Goal: Information Seeking & Learning: Learn about a topic

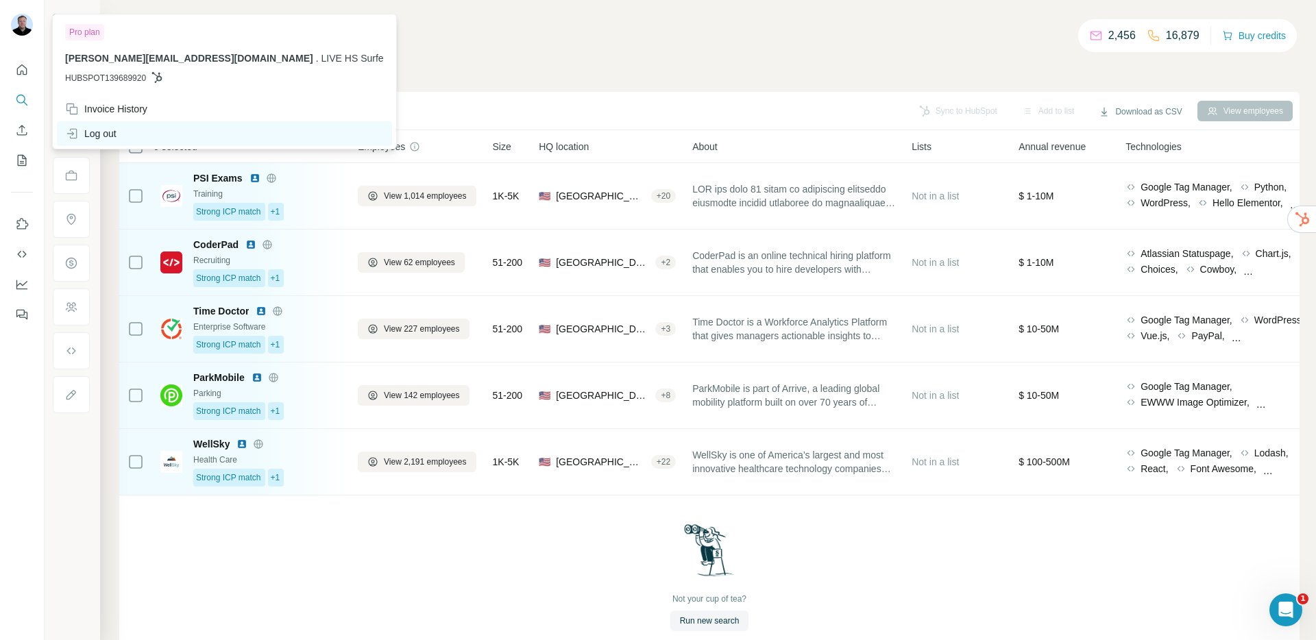
click at [112, 132] on div "Log out" at bounding box center [90, 134] width 51 height 14
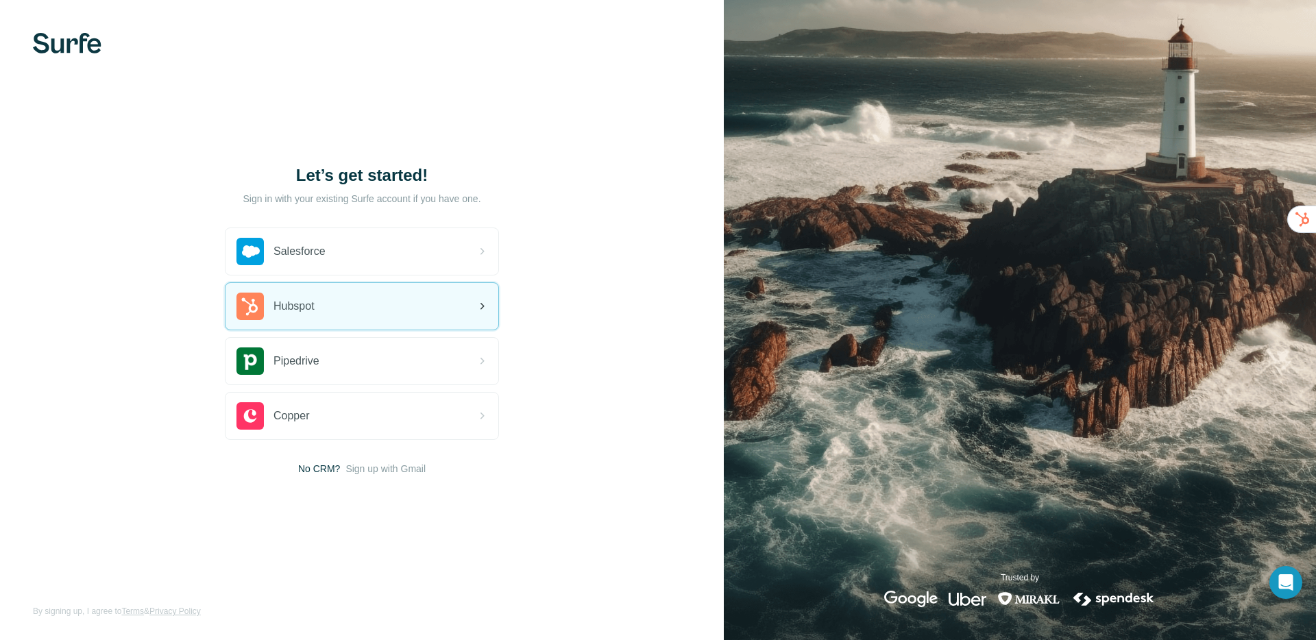
click at [280, 311] on span "Hubspot" at bounding box center [293, 306] width 41 height 16
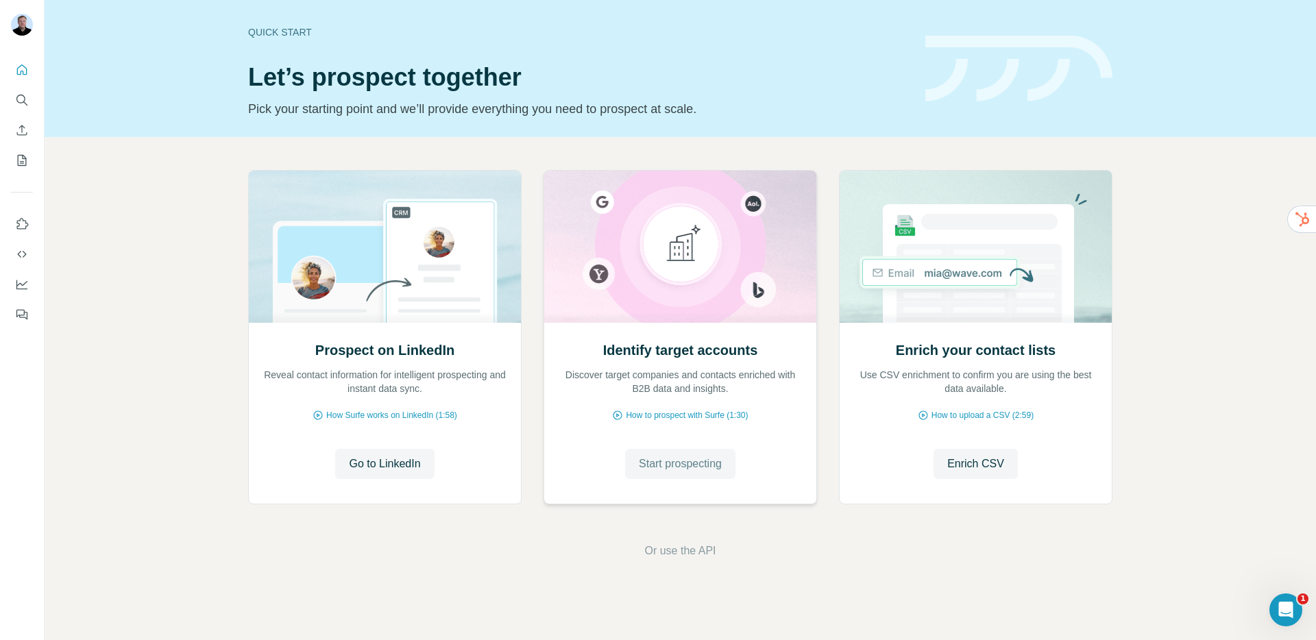
click at [664, 469] on span "Start prospecting" at bounding box center [680, 464] width 83 height 16
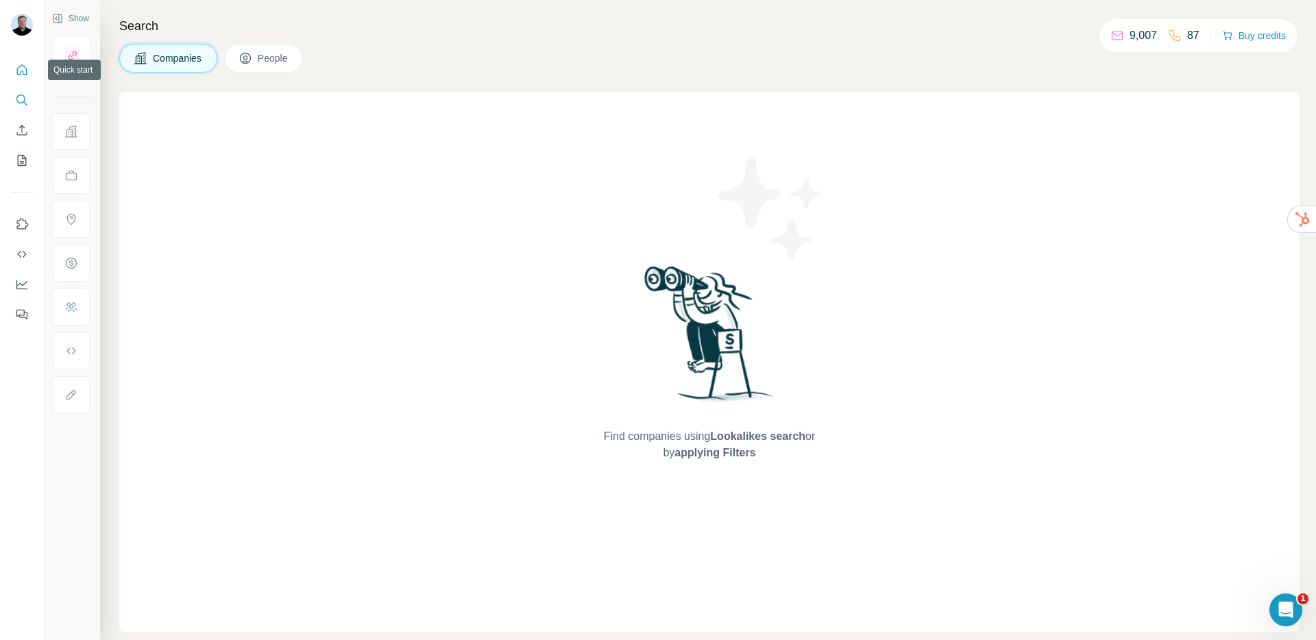
click at [17, 71] on icon "Quick start" at bounding box center [22, 69] width 10 height 10
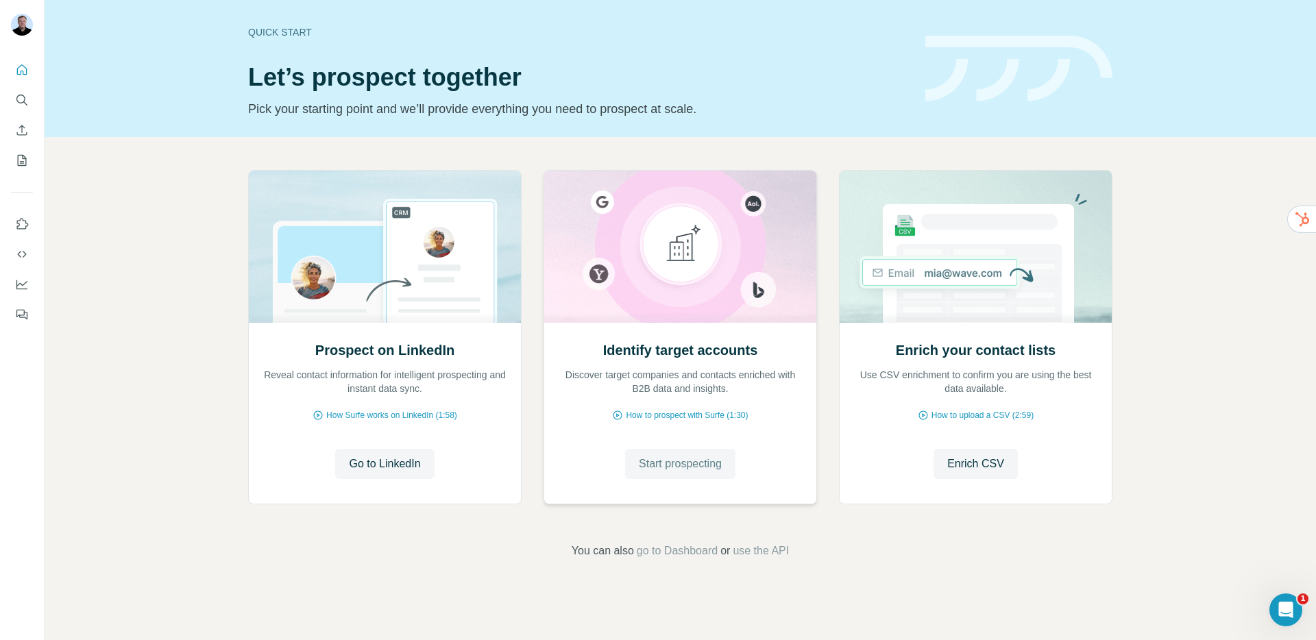
click at [672, 468] on span "Start prospecting" at bounding box center [680, 464] width 83 height 16
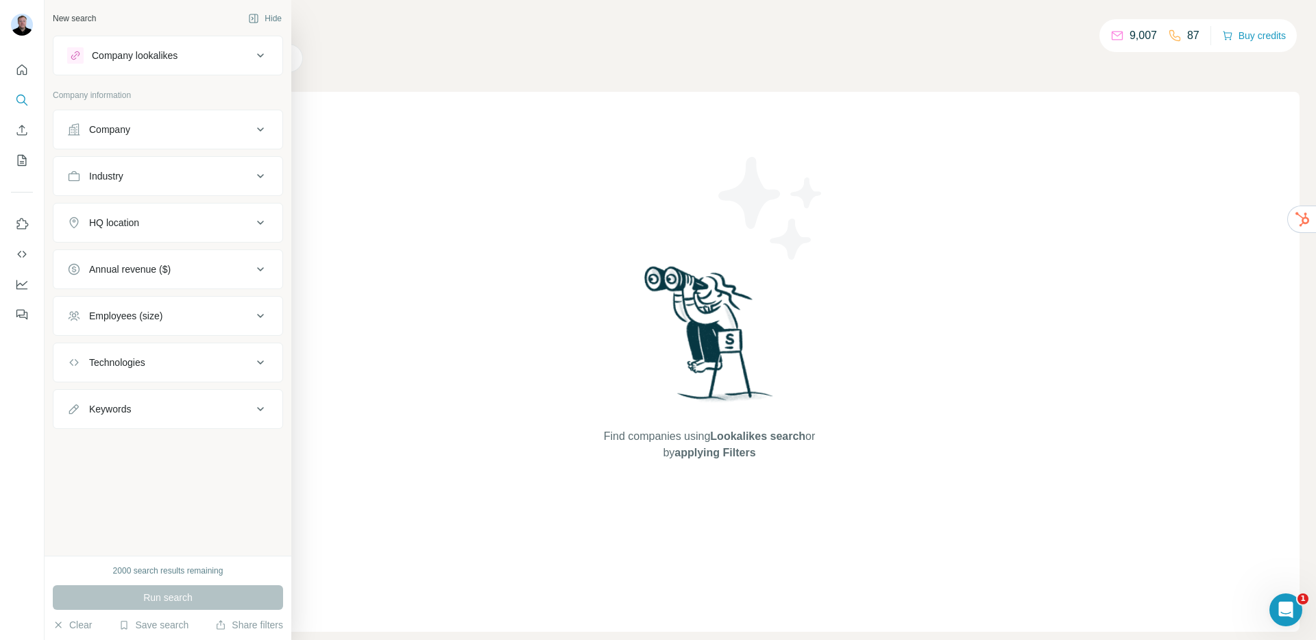
click at [99, 136] on button "Company" at bounding box center [167, 129] width 229 height 33
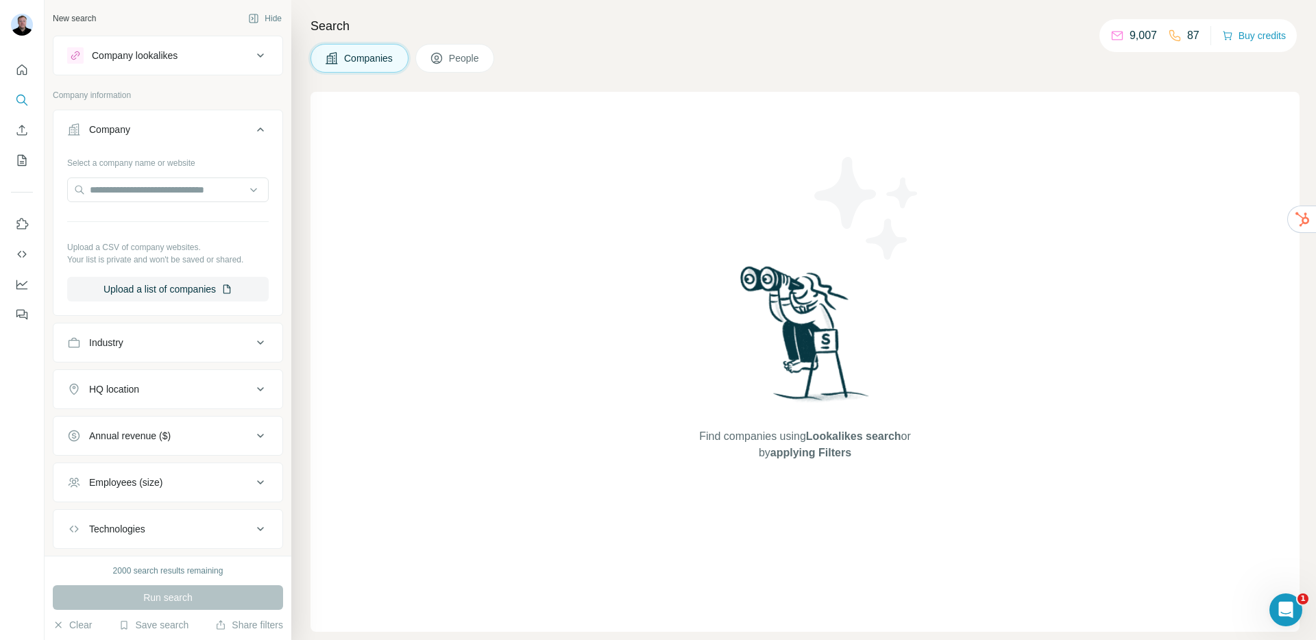
click at [149, 349] on div "Industry" at bounding box center [159, 343] width 185 height 14
click at [149, 378] on input at bounding box center [160, 376] width 169 height 15
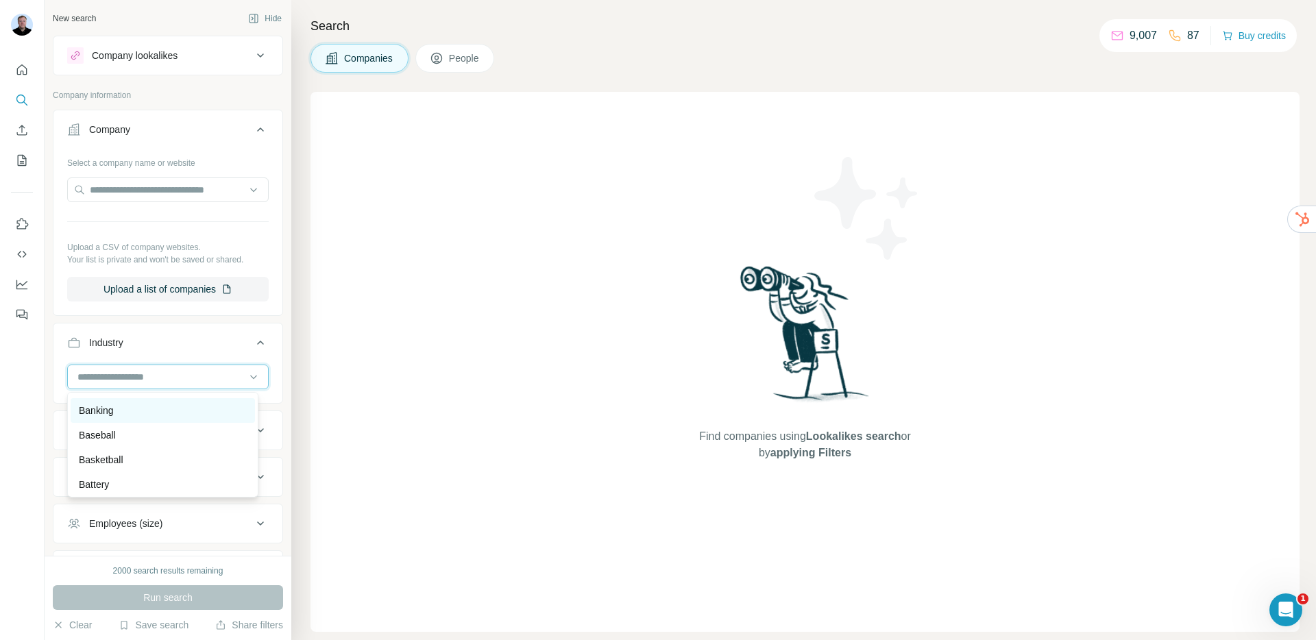
scroll to position [1075, 0]
click at [107, 400] on p "Bakery" at bounding box center [94, 393] width 30 height 14
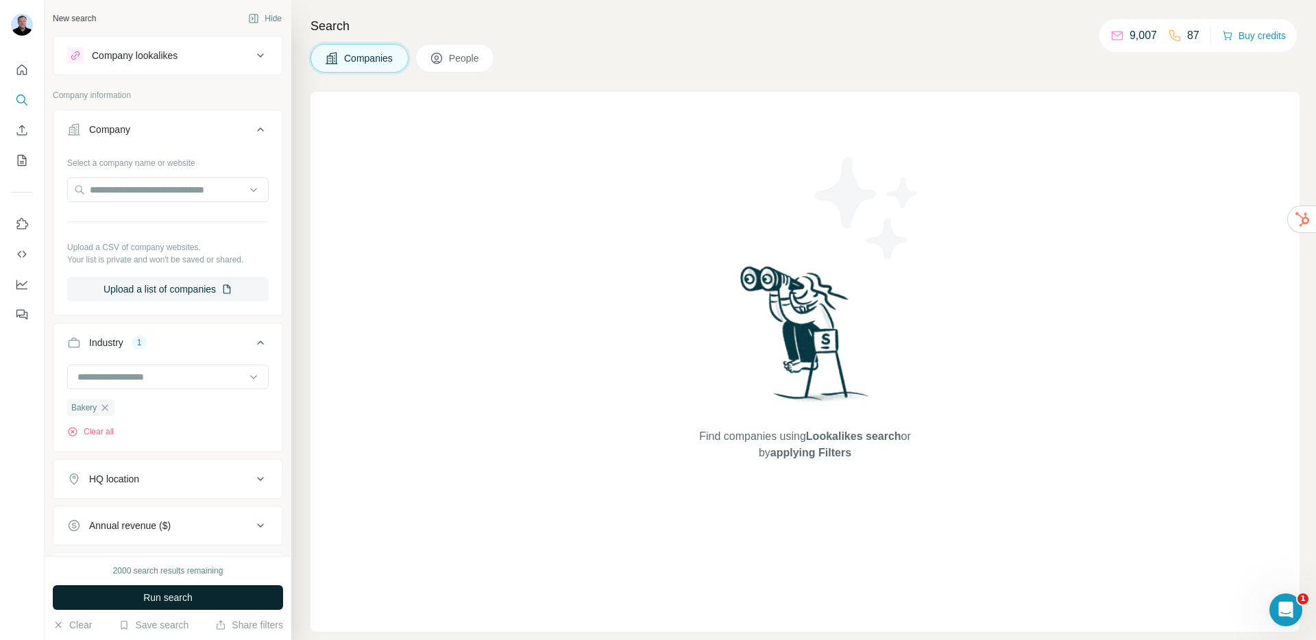
click at [181, 596] on span "Run search" at bounding box center [167, 598] width 49 height 14
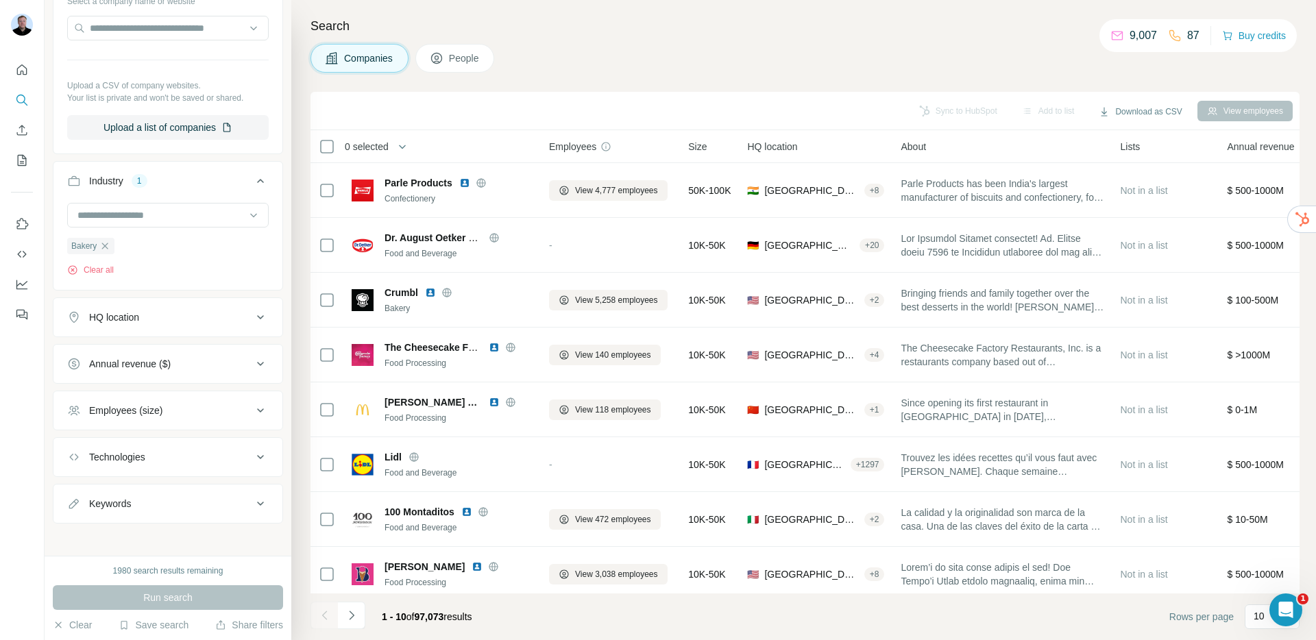
scroll to position [169, 0]
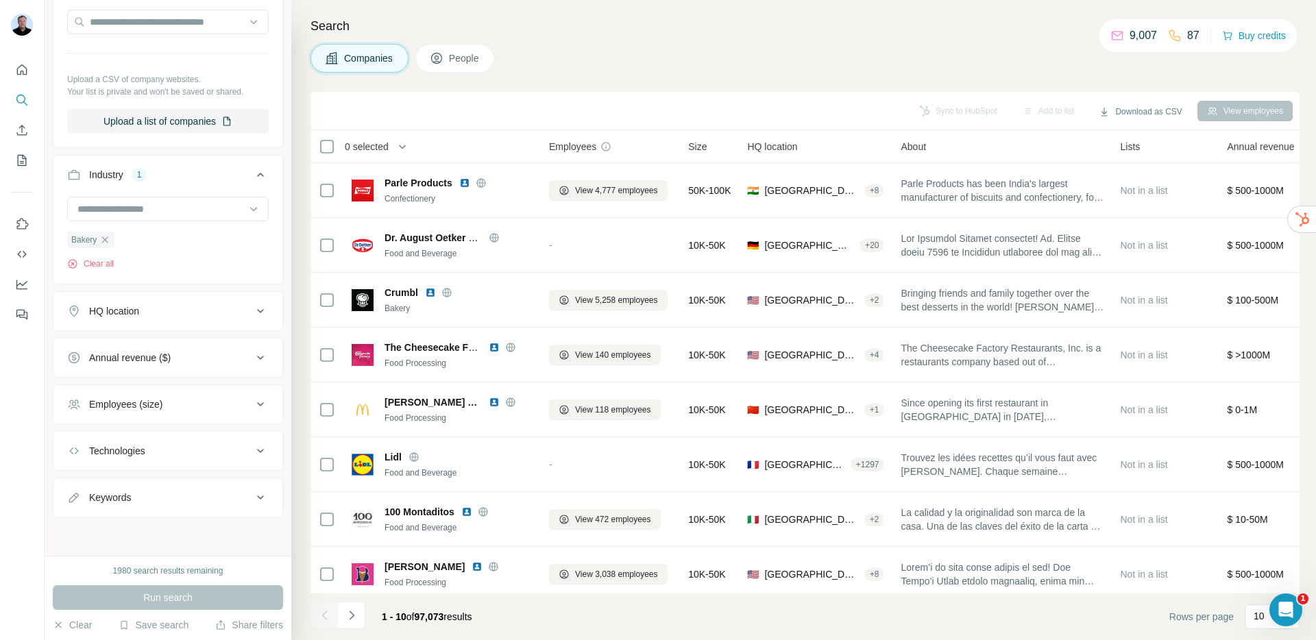
click at [158, 406] on div "Employees (size)" at bounding box center [125, 404] width 73 height 14
click at [77, 435] on icon at bounding box center [75, 434] width 16 height 16
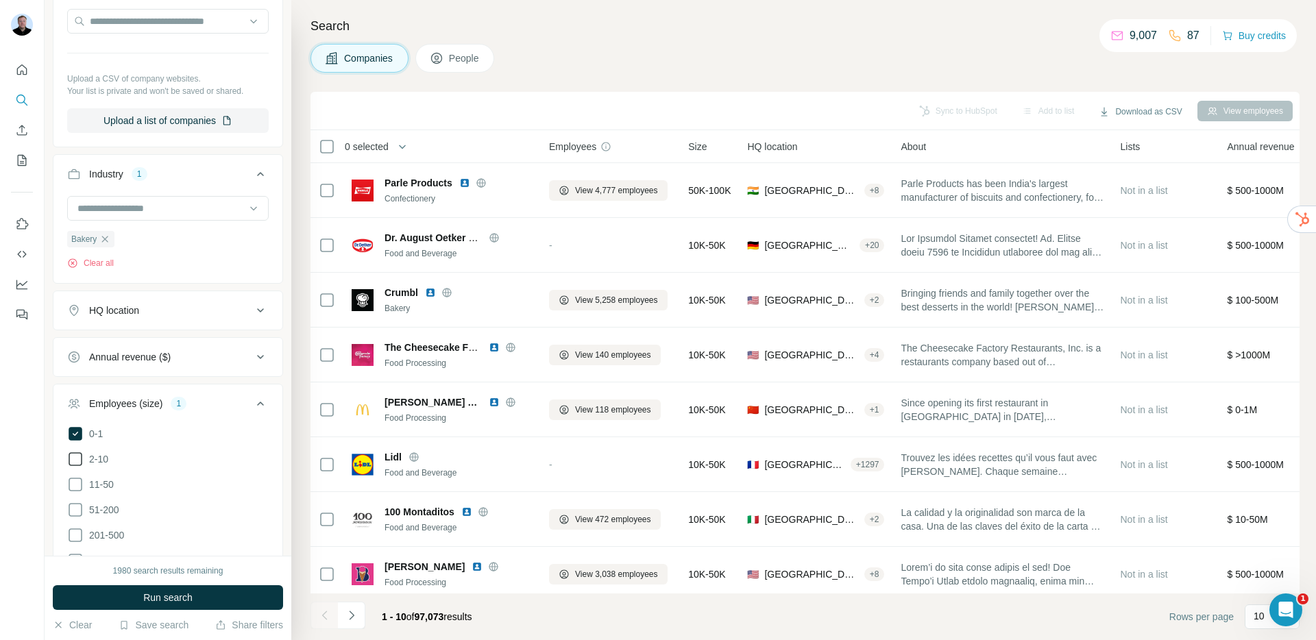
click at [79, 461] on icon at bounding box center [75, 459] width 16 height 16
drag, startPoint x: 75, startPoint y: 485, endPoint x: 73, endPoint y: 494, distance: 9.1
click at [75, 486] on icon at bounding box center [75, 484] width 16 height 16
click at [73, 509] on icon at bounding box center [75, 510] width 16 height 16
click at [131, 599] on button "Run search" at bounding box center [168, 597] width 230 height 25
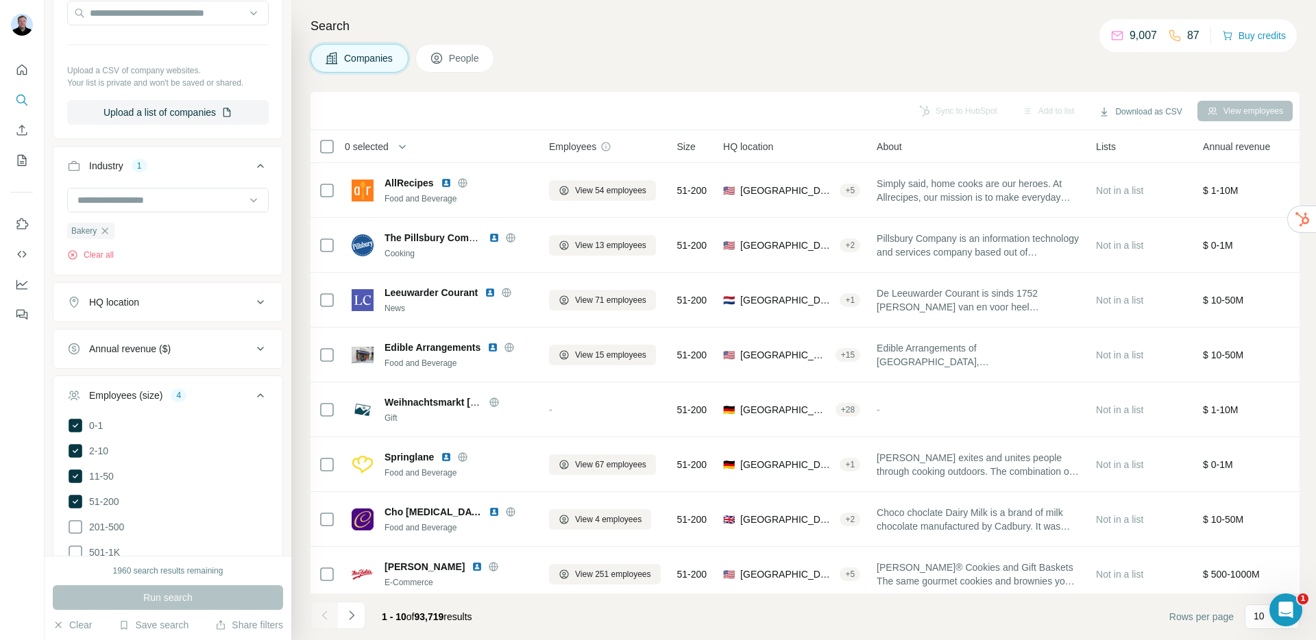
scroll to position [185, 0]
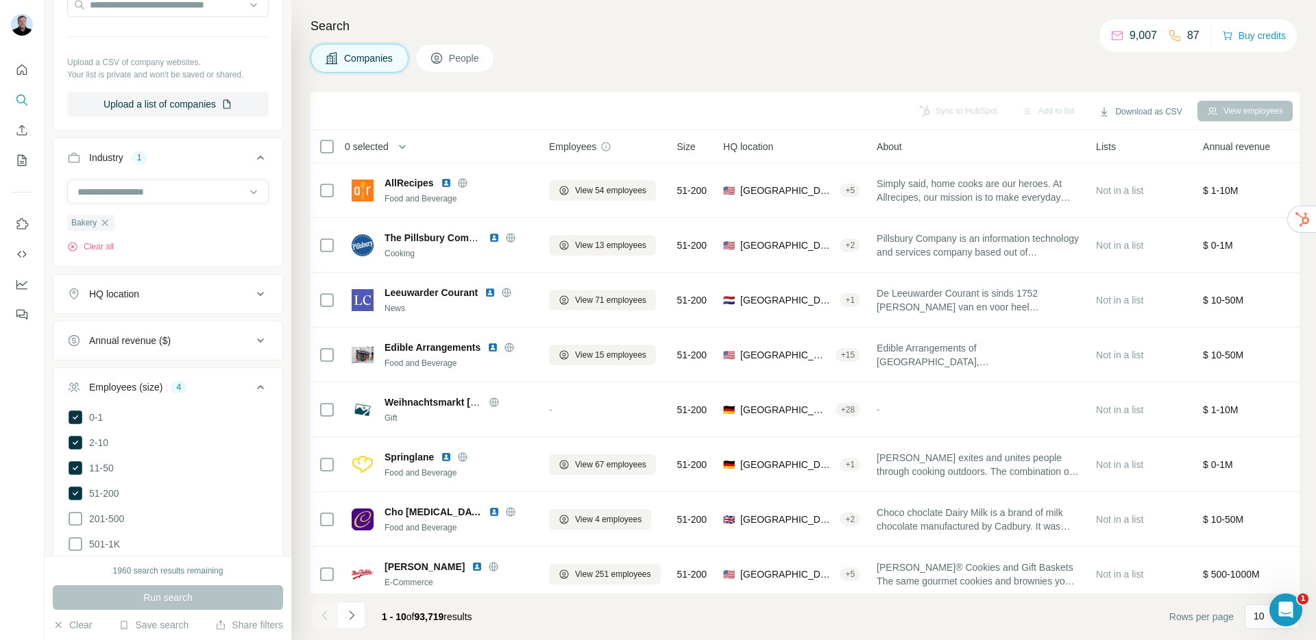
click at [169, 300] on div "HQ location" at bounding box center [159, 294] width 185 height 14
click at [143, 332] on input "text" at bounding box center [167, 328] width 201 height 25
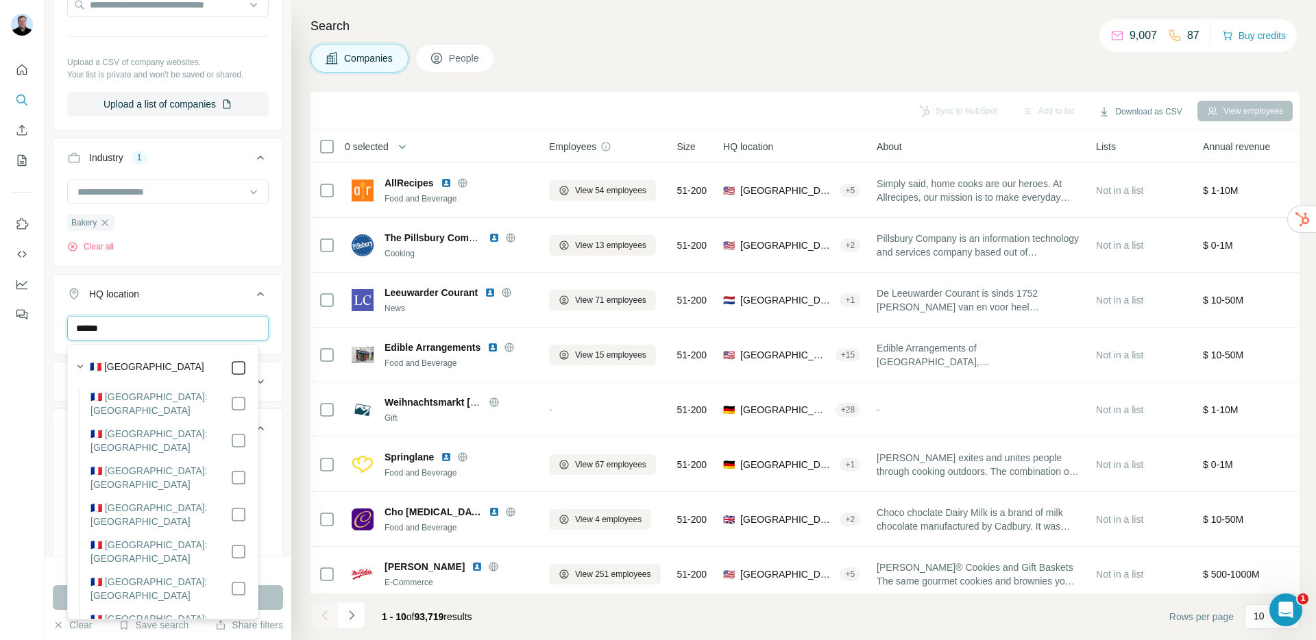
type input "******"
click at [218, 286] on button "HQ location 1" at bounding box center [167, 297] width 229 height 38
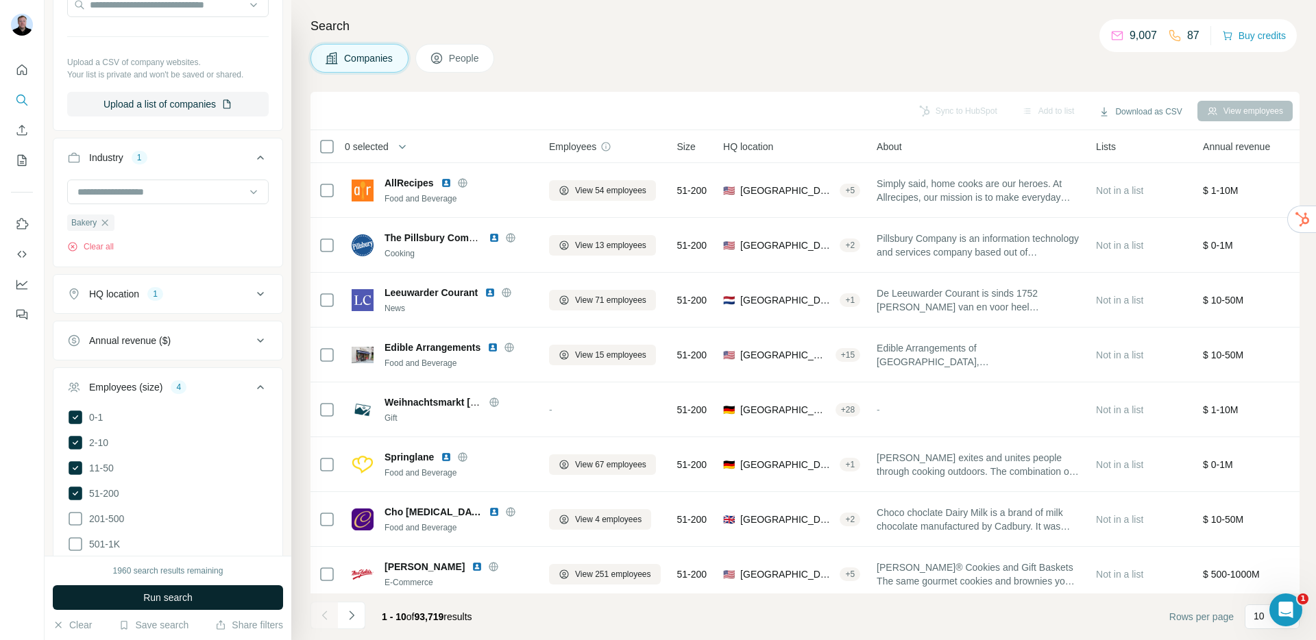
click at [164, 602] on span "Run search" at bounding box center [167, 598] width 49 height 14
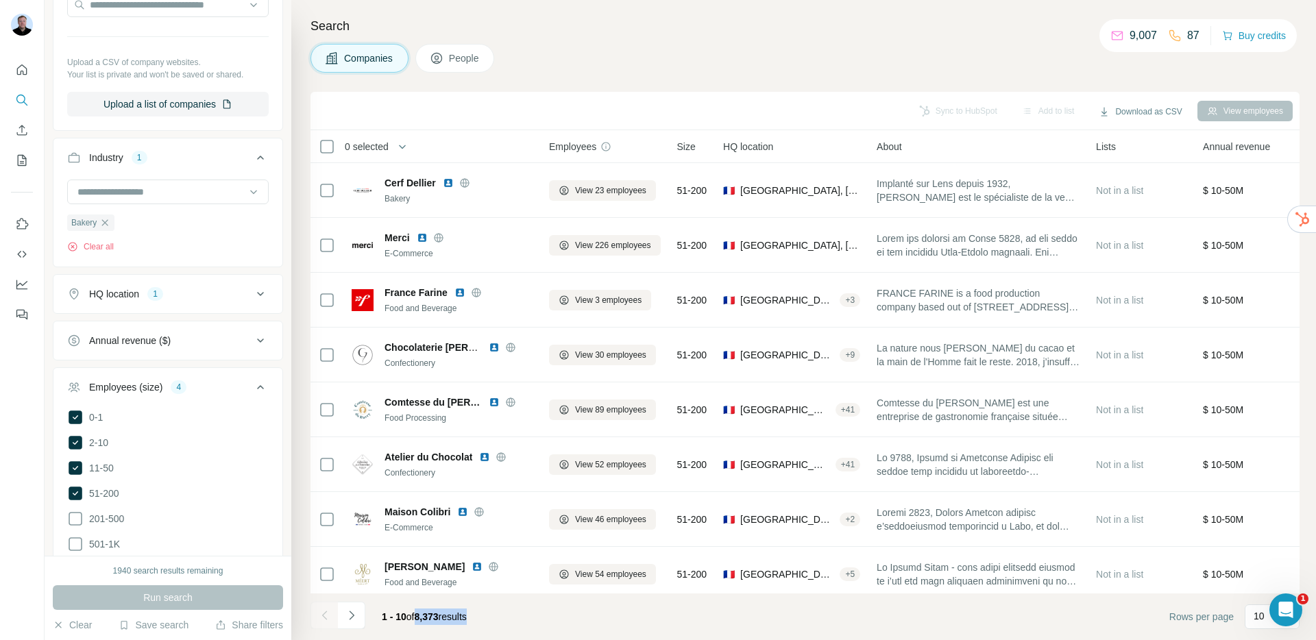
drag, startPoint x: 418, startPoint y: 619, endPoint x: 480, endPoint y: 629, distance: 63.2
click at [478, 629] on div "1 - 10 of 8,373 results" at bounding box center [424, 617] width 107 height 30
